Goal: Task Accomplishment & Management: Manage account settings

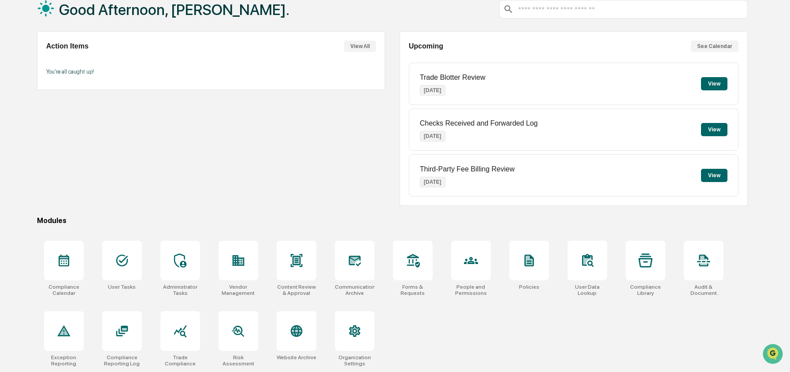
scroll to position [56, 0]
click at [294, 267] on div at bounding box center [297, 261] width 40 height 40
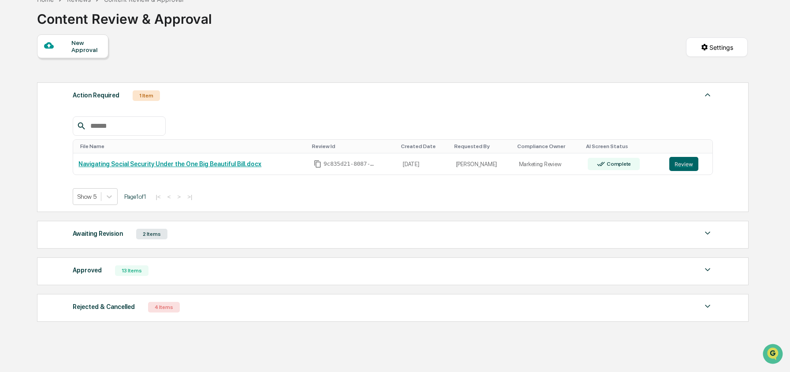
scroll to position [80, 0]
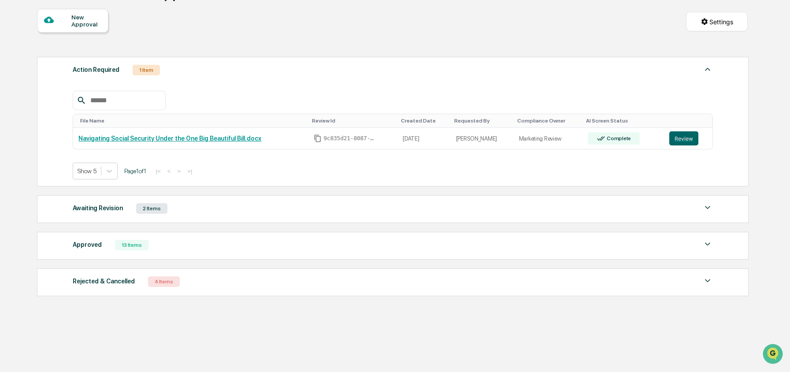
click at [246, 285] on div "Rejected & Cancelled 4 Items" at bounding box center [393, 281] width 640 height 12
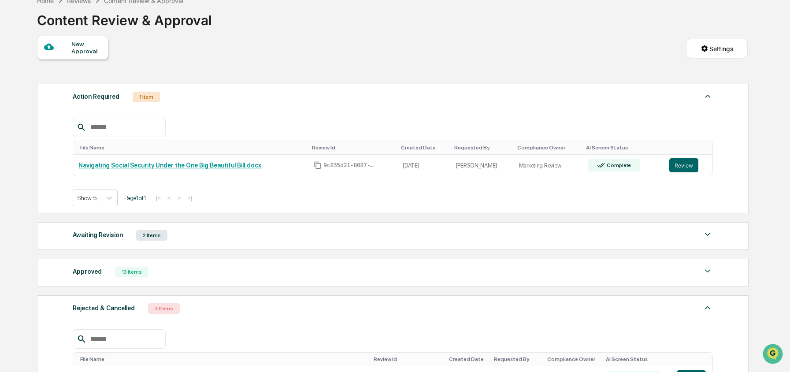
scroll to position [0, 0]
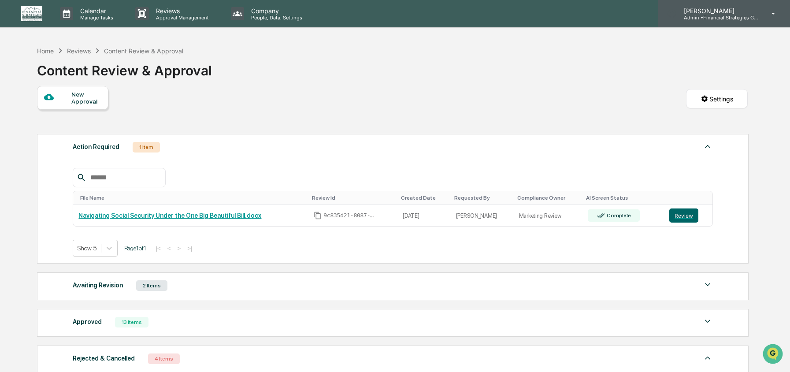
click at [712, 16] on p "Admin • Financial Strategies Group (FSG)" at bounding box center [718, 18] width 82 height 6
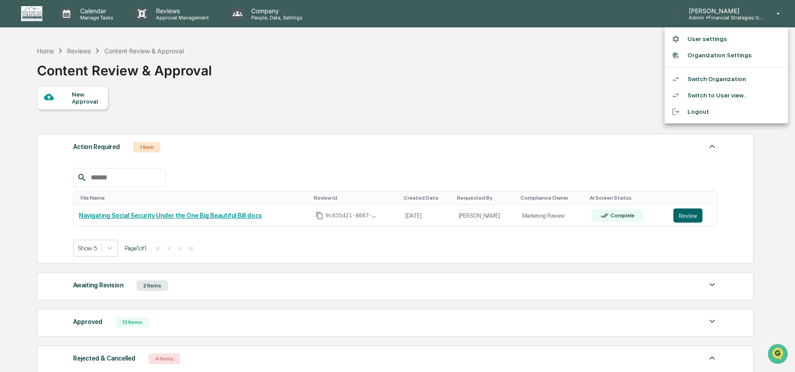
click at [712, 78] on li "Switch Organization" at bounding box center [725, 79] width 123 height 16
